Goal: Task Accomplishment & Management: Manage account settings

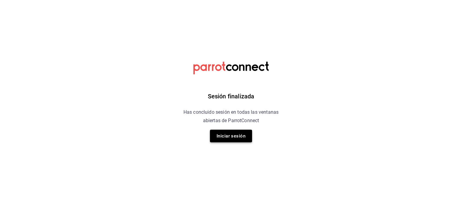
click at [228, 140] on button "Iniciar sesión" at bounding box center [231, 136] width 42 height 13
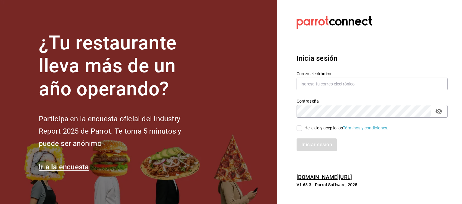
type input "hugo.sanchez@edutc.com.mx"
click at [303, 128] on span "He leído y acepto los Términos y condiciones." at bounding box center [345, 128] width 87 height 6
click at [302, 128] on input "He leído y acepto los Términos y condiciones." at bounding box center [299, 127] width 5 height 5
checkbox input "true"
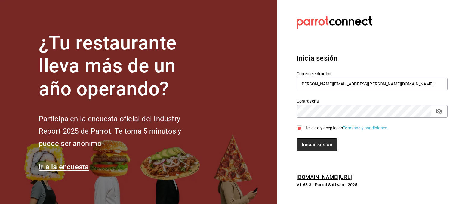
click at [310, 141] on button "Iniciar sesión" at bounding box center [317, 144] width 41 height 13
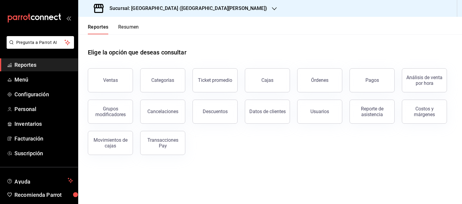
click at [318, 140] on div "Ventas Categorías Ticket promedio Cajas Órdenes Pagos Análisis de venta por hor…" at bounding box center [267, 108] width 372 height 94
click at [319, 139] on div "Ventas Categorías Ticket promedio Cajas Órdenes Pagos Análisis de venta por hor…" at bounding box center [267, 108] width 372 height 94
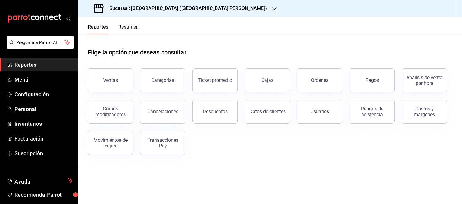
click at [319, 139] on div "Ventas Categorías Ticket promedio Cajas Órdenes Pagos Análisis de venta por hor…" at bounding box center [267, 108] width 372 height 94
click at [318, 140] on div "Ventas Categorías Ticket promedio Cajas Órdenes Pagos Análisis de venta por hor…" at bounding box center [267, 108] width 372 height 94
click at [317, 140] on div "Ventas Categorías Ticket promedio Cajas Órdenes Pagos Análisis de venta por hor…" at bounding box center [267, 108] width 372 height 94
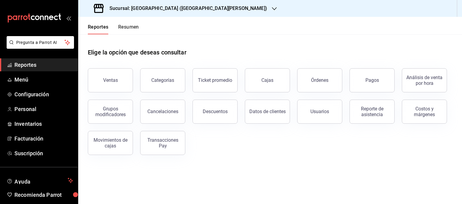
click at [317, 140] on div "Ventas Categorías Ticket promedio Cajas Órdenes Pagos Análisis de venta por hor…" at bounding box center [267, 108] width 372 height 94
drag, startPoint x: 317, startPoint y: 140, endPoint x: 320, endPoint y: 141, distance: 3.2
click at [320, 141] on div "Ventas Categorías Ticket promedio Cajas Órdenes Pagos Análisis de venta por hor…" at bounding box center [267, 108] width 372 height 94
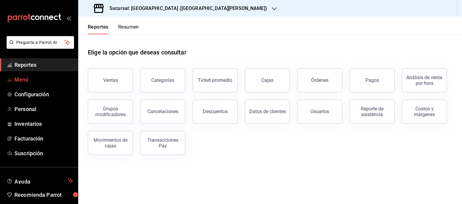
click at [25, 81] on span "Menú" at bounding box center [43, 79] width 59 height 8
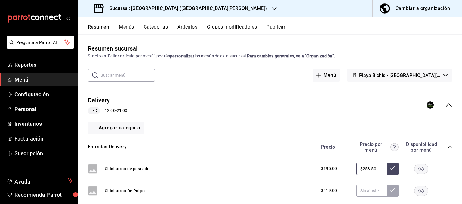
click at [183, 5] on div "Sucursal: [GEOGRAPHIC_DATA] ([GEOGRAPHIC_DATA][PERSON_NAME])" at bounding box center [181, 8] width 196 height 17
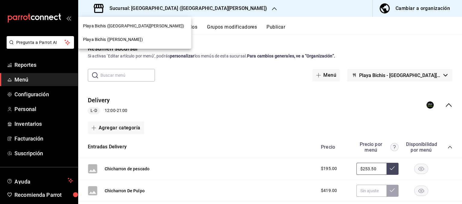
click at [123, 40] on span "Playa Bichis ([PERSON_NAME])" at bounding box center [113, 39] width 60 height 6
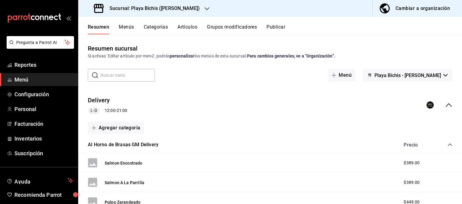
click at [189, 28] on button "Artículos" at bounding box center [187, 29] width 20 height 10
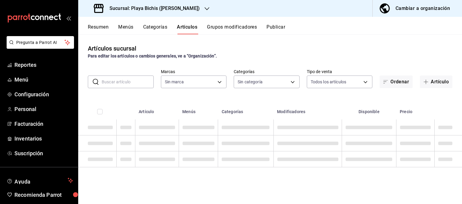
type input "4ba3d68a-2a71-4bf4-8272-d27f8f663470,fbc14f8a-a0c0-448e-9dac-7011cab8a3fb"
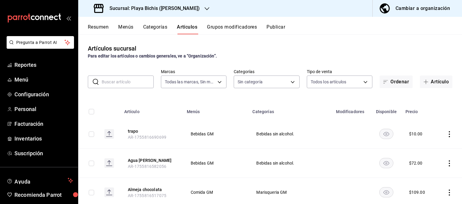
type input "76e75858-4b08-477f-a465-cf029eac86d2,78309816-bf67-4f6e-b1f2-e0ed4e3c0c0d,ac9ab…"
click at [140, 85] on input "text" at bounding box center [128, 82] width 52 height 12
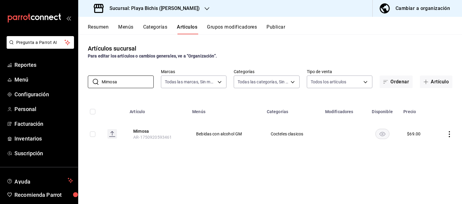
type input "Mimosa"
click at [450, 133] on icon "actions" at bounding box center [449, 134] width 6 height 6
click at [343, 163] on div at bounding box center [231, 102] width 462 height 204
click at [162, 171] on div "Artículos sucursal Para editar los artículos o cambios generales, ve a “Organiz…" at bounding box center [270, 118] width 384 height 169
click at [27, 75] on link "Menú" at bounding box center [39, 79] width 78 height 13
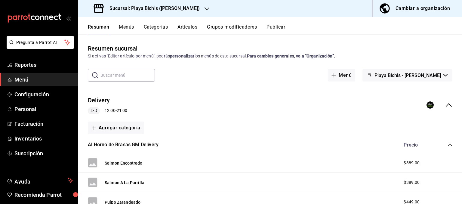
click at [124, 26] on button "Menús" at bounding box center [126, 29] width 15 height 10
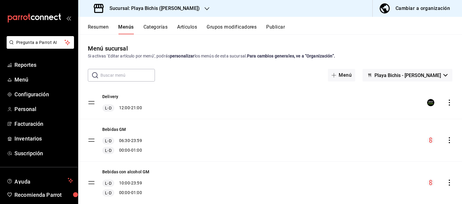
click at [187, 11] on div "Sucursal: Playa Bichis ([PERSON_NAME])" at bounding box center [147, 8] width 129 height 17
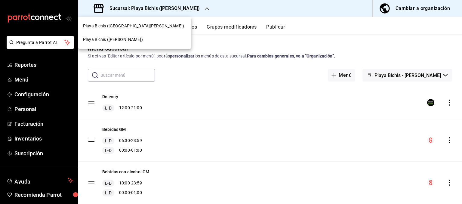
click at [139, 23] on div "Playa Bichis ([GEOGRAPHIC_DATA][PERSON_NAME])" at bounding box center [134, 26] width 103 height 6
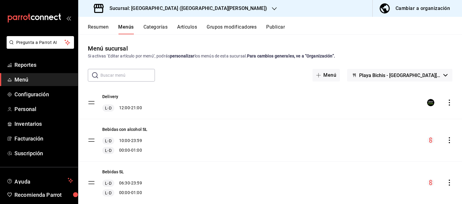
click at [188, 28] on button "Artículos" at bounding box center [187, 29] width 20 height 10
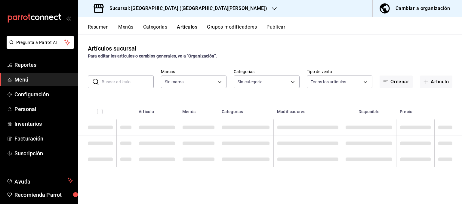
click at [124, 80] on input "text" at bounding box center [128, 82] width 52 height 12
type input "c2db145c-7f15-421d-baa5-27fbbe9efb3f"
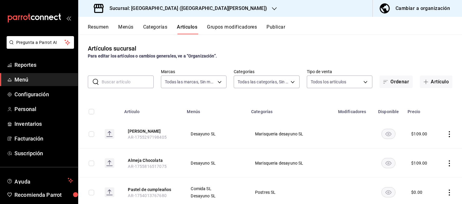
type input "18cc2158-d660-4938-b6a4-7c296d0f49cc,bb1f7274-aaeb-4d8d-8507-f0756374d564,5aff6…"
click at [127, 84] on input "text" at bounding box center [128, 82] width 52 height 12
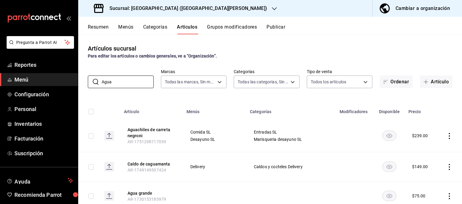
type input "Agua"
